Goal: Information Seeking & Learning: Learn about a topic

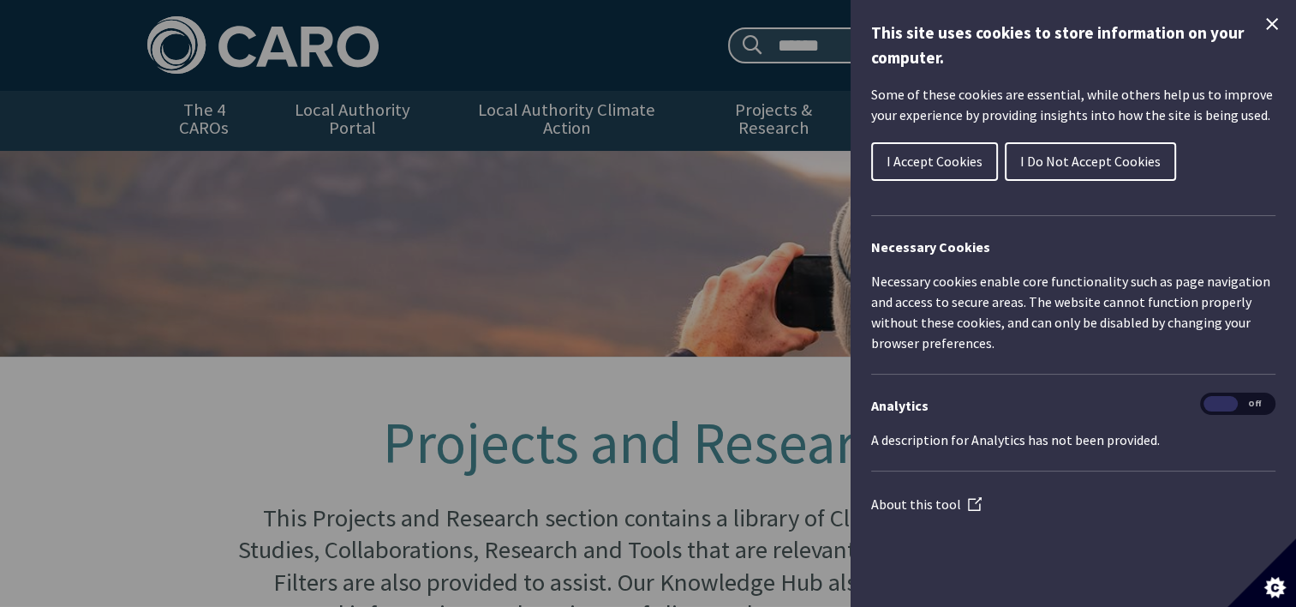
click at [942, 163] on span "I Accept Cookies" at bounding box center [935, 161] width 96 height 17
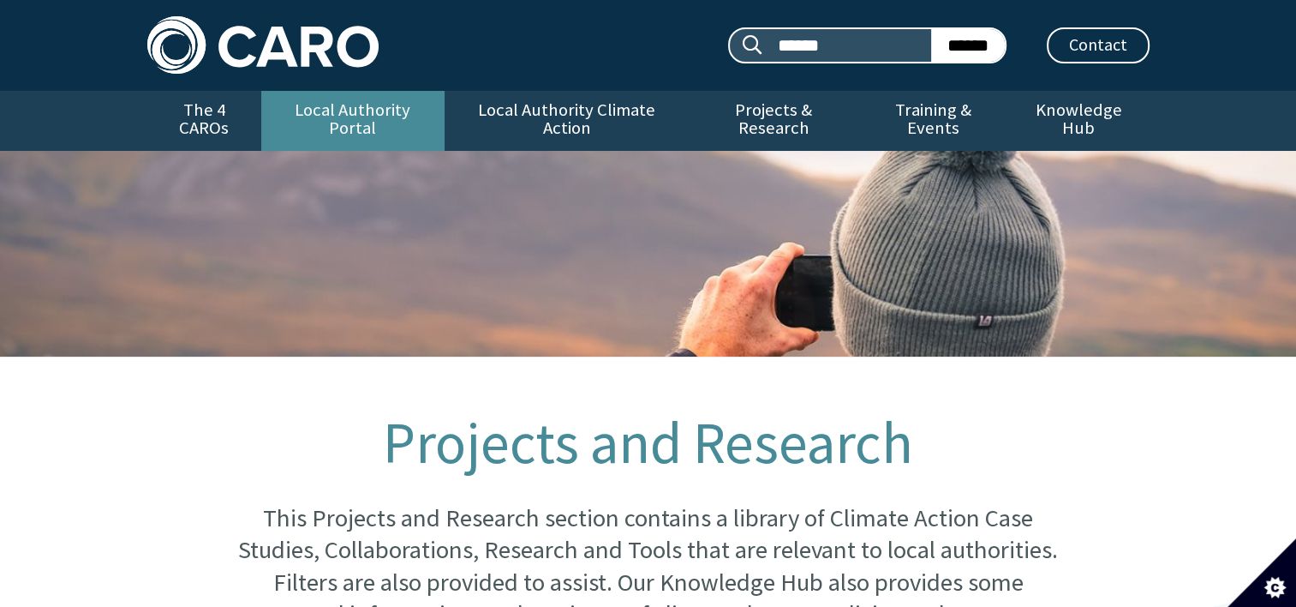
click at [314, 103] on link "Local Authority Portal" at bounding box center [352, 121] width 183 height 60
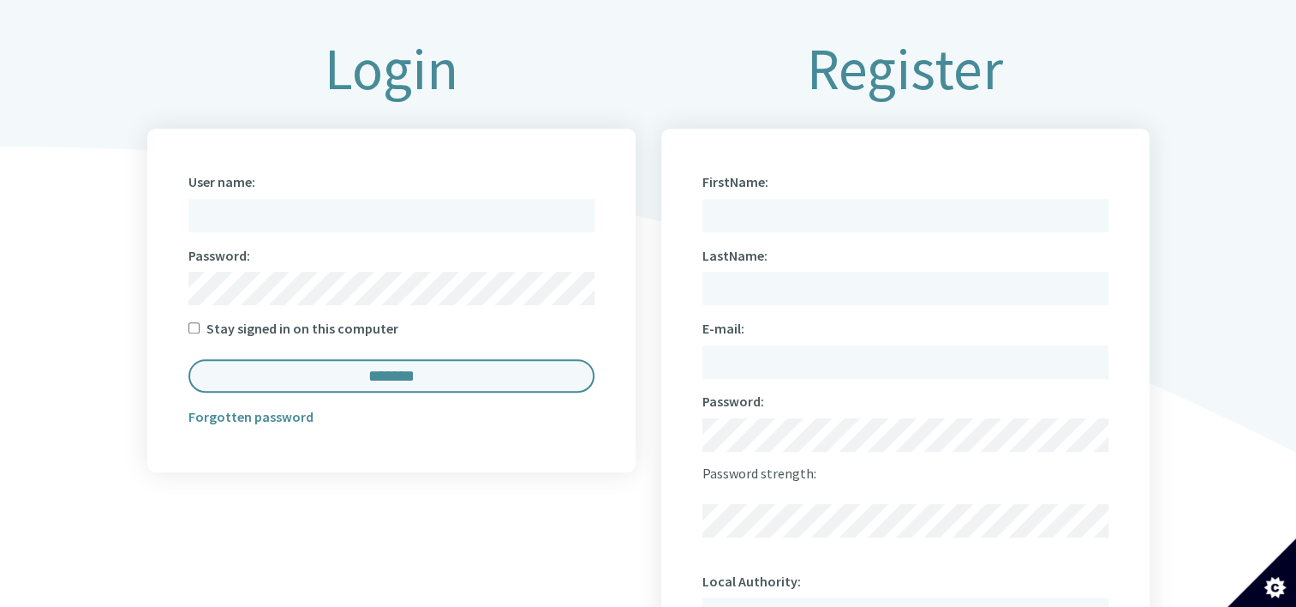
scroll to position [942, 0]
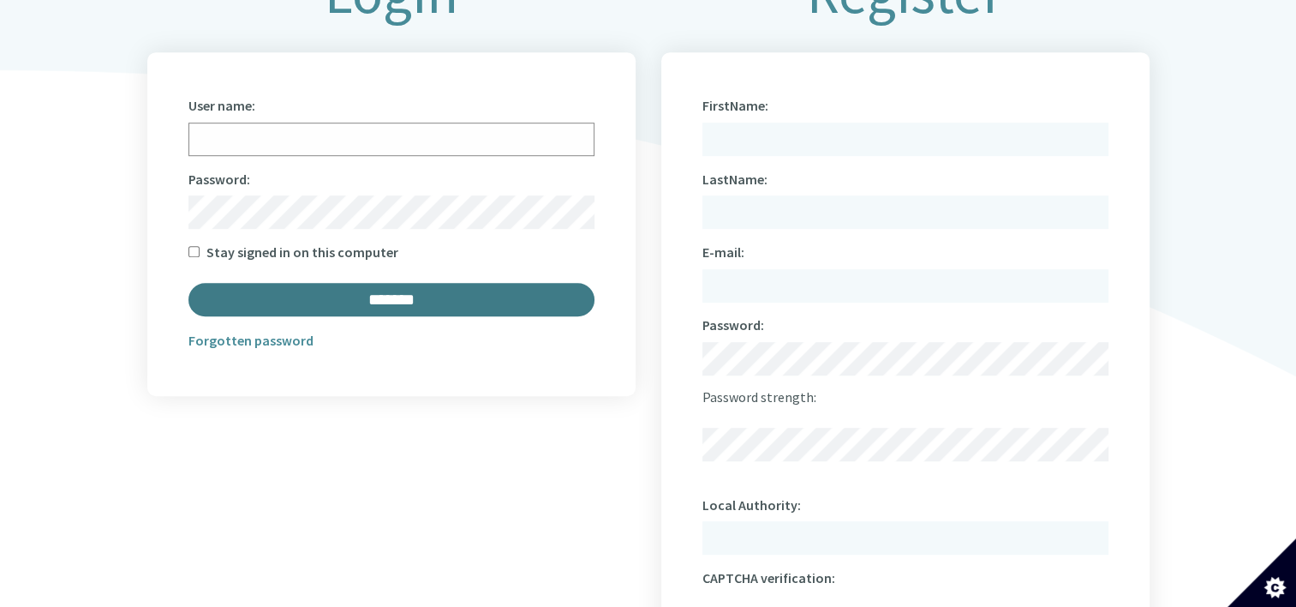
type input "**********"
click at [367, 283] on input "*******" at bounding box center [391, 299] width 406 height 33
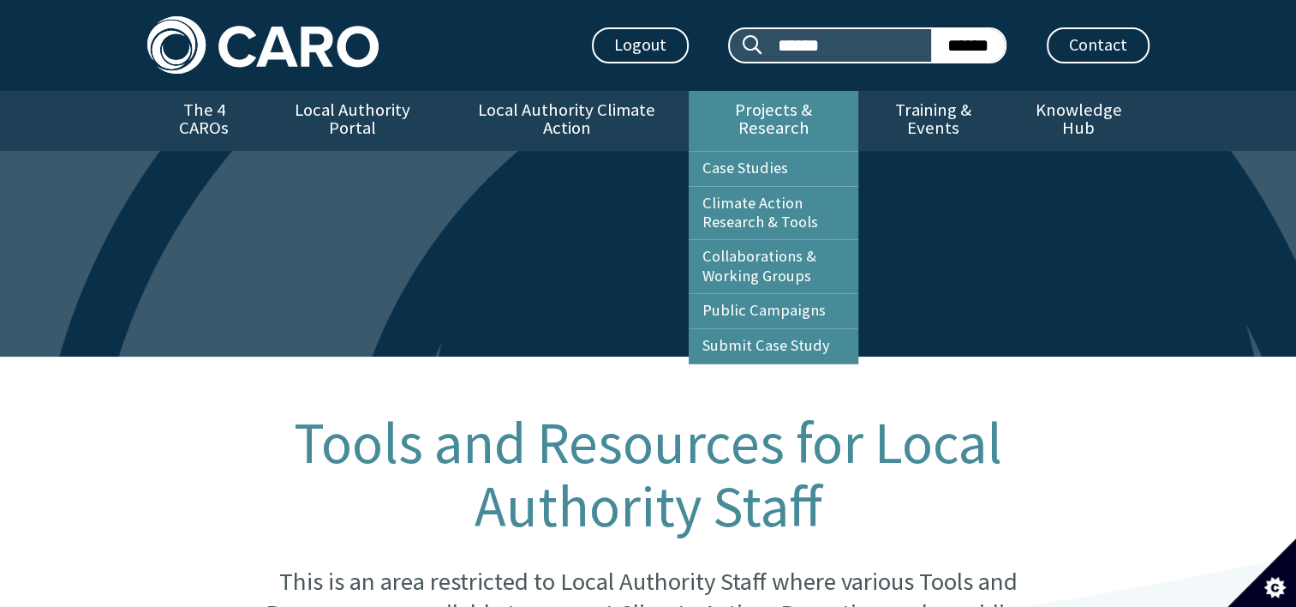
click at [803, 105] on link "Projects & Research" at bounding box center [774, 121] width 170 height 60
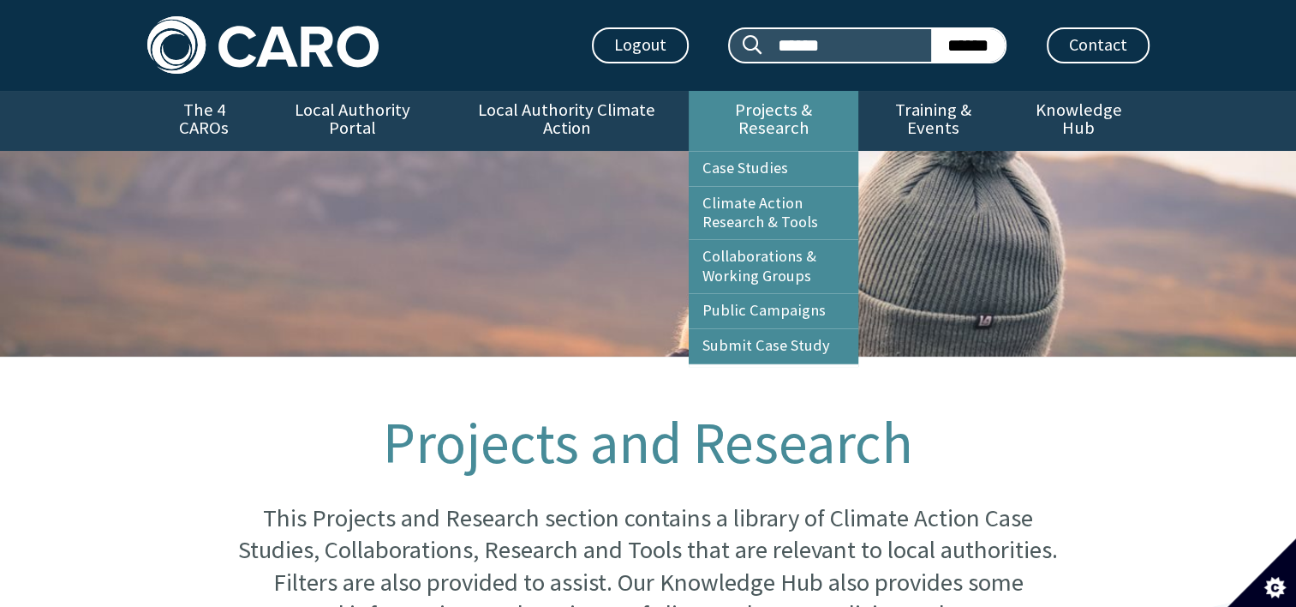
click at [785, 117] on link "Projects & Research" at bounding box center [774, 121] width 170 height 60
click at [752, 152] on link "Case Studies" at bounding box center [774, 169] width 170 height 34
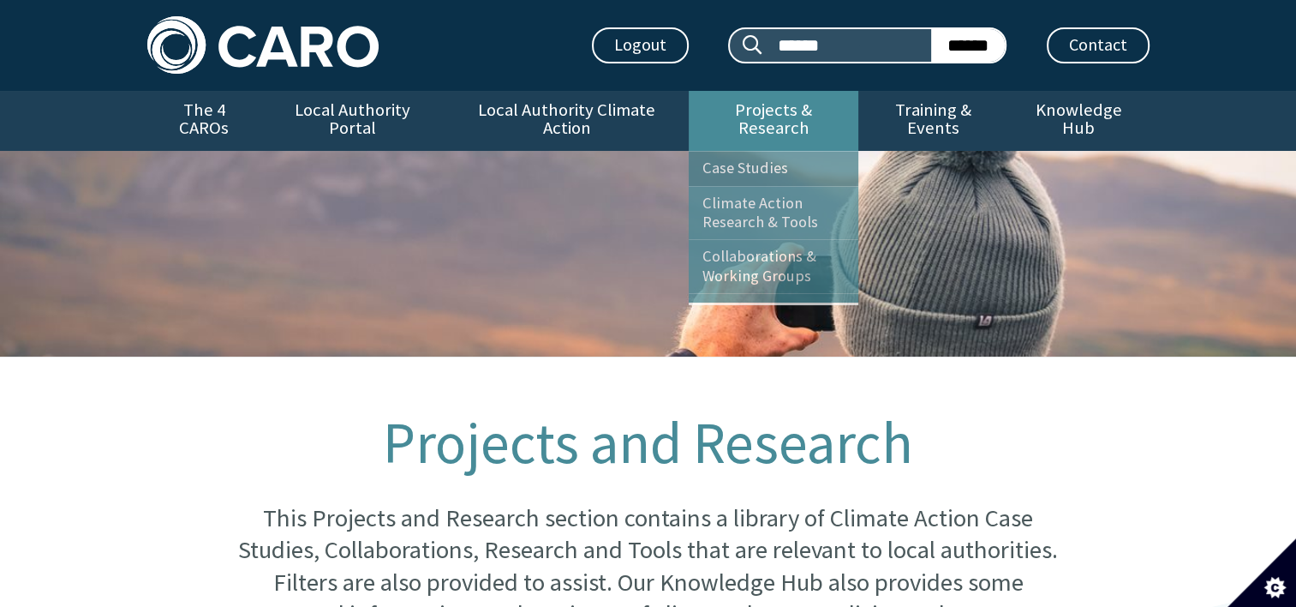
scroll to position [758, 0]
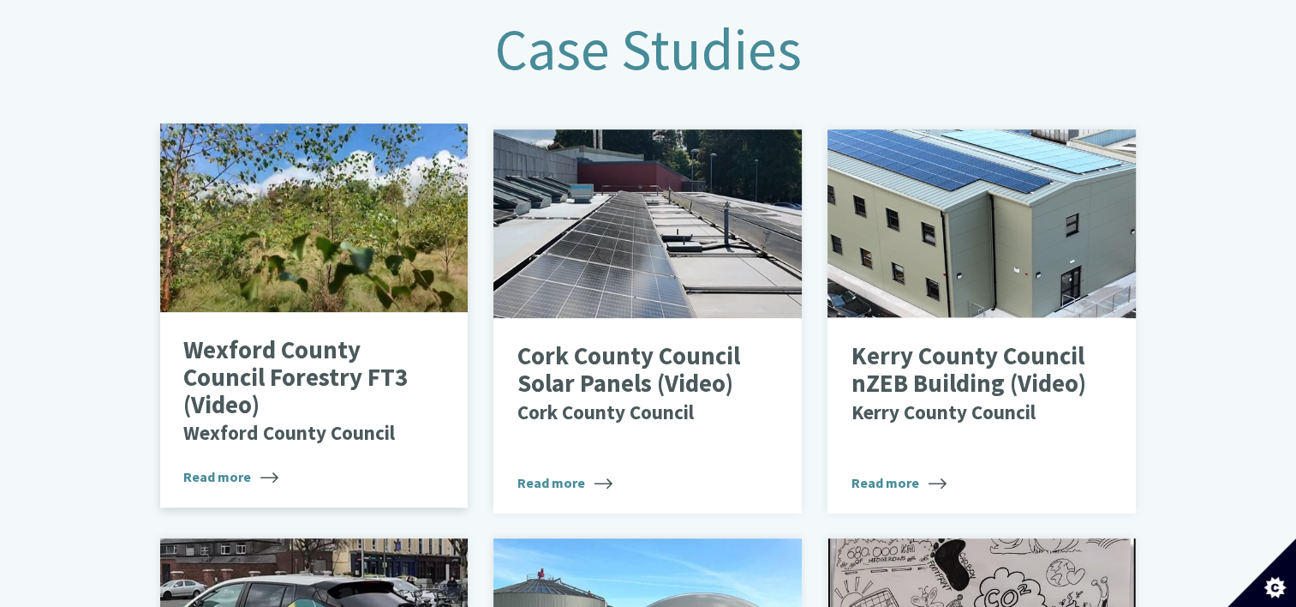
click at [284, 263] on div at bounding box center [314, 217] width 308 height 188
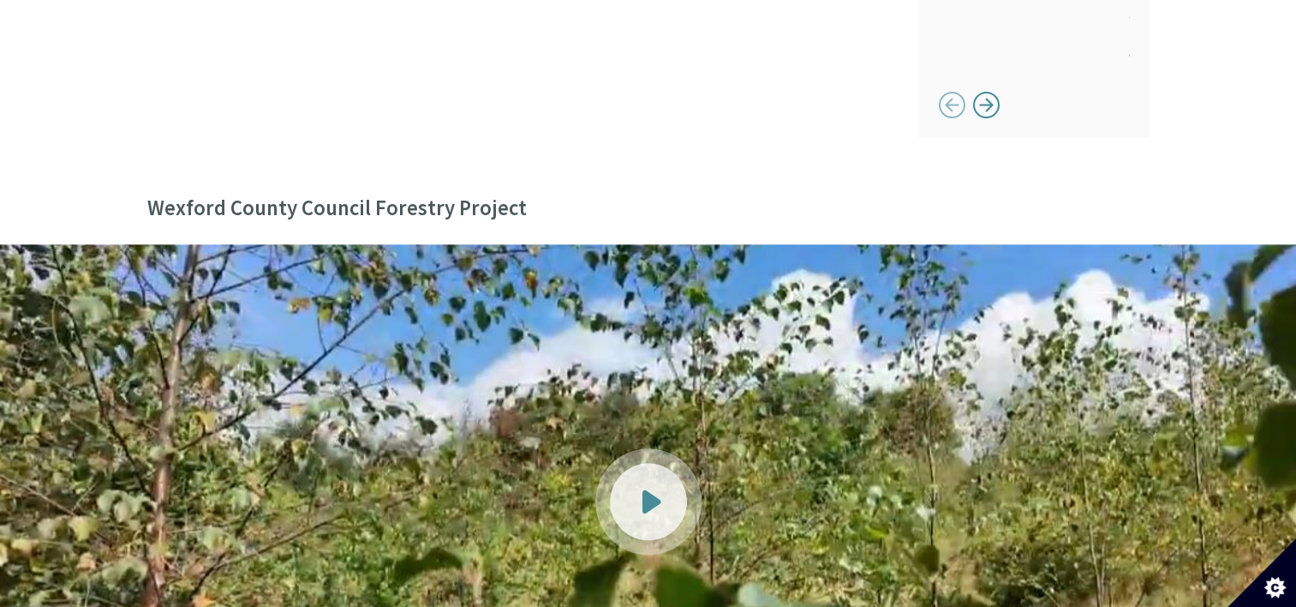
scroll to position [1971, 0]
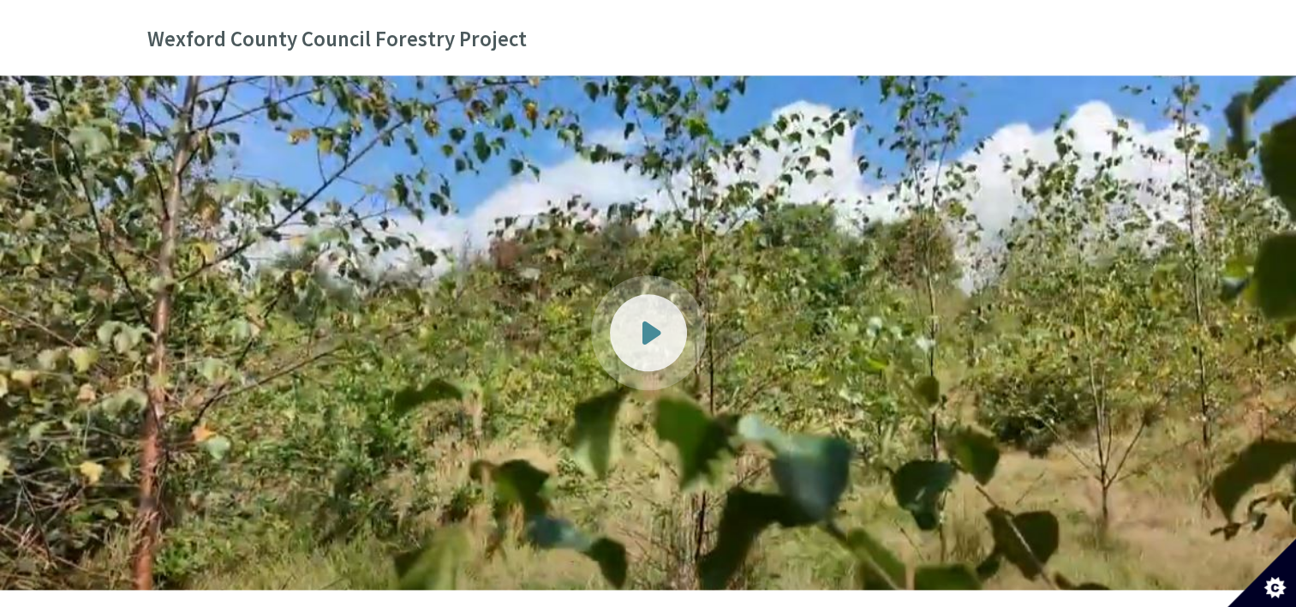
click at [631, 306] on div at bounding box center [648, 332] width 77 height 77
